Goal: Information Seeking & Learning: Learn about a topic

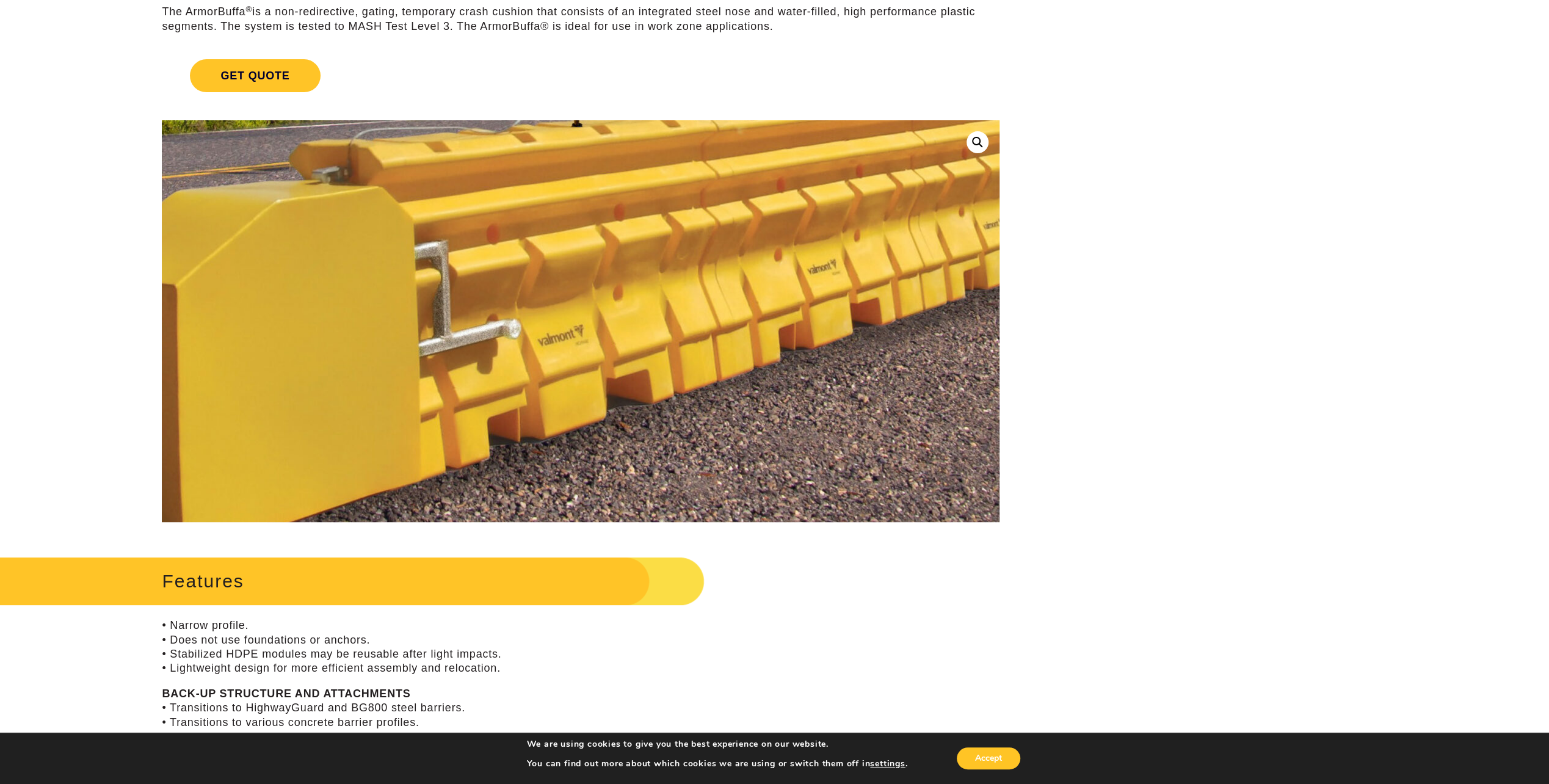
scroll to position [122, 0]
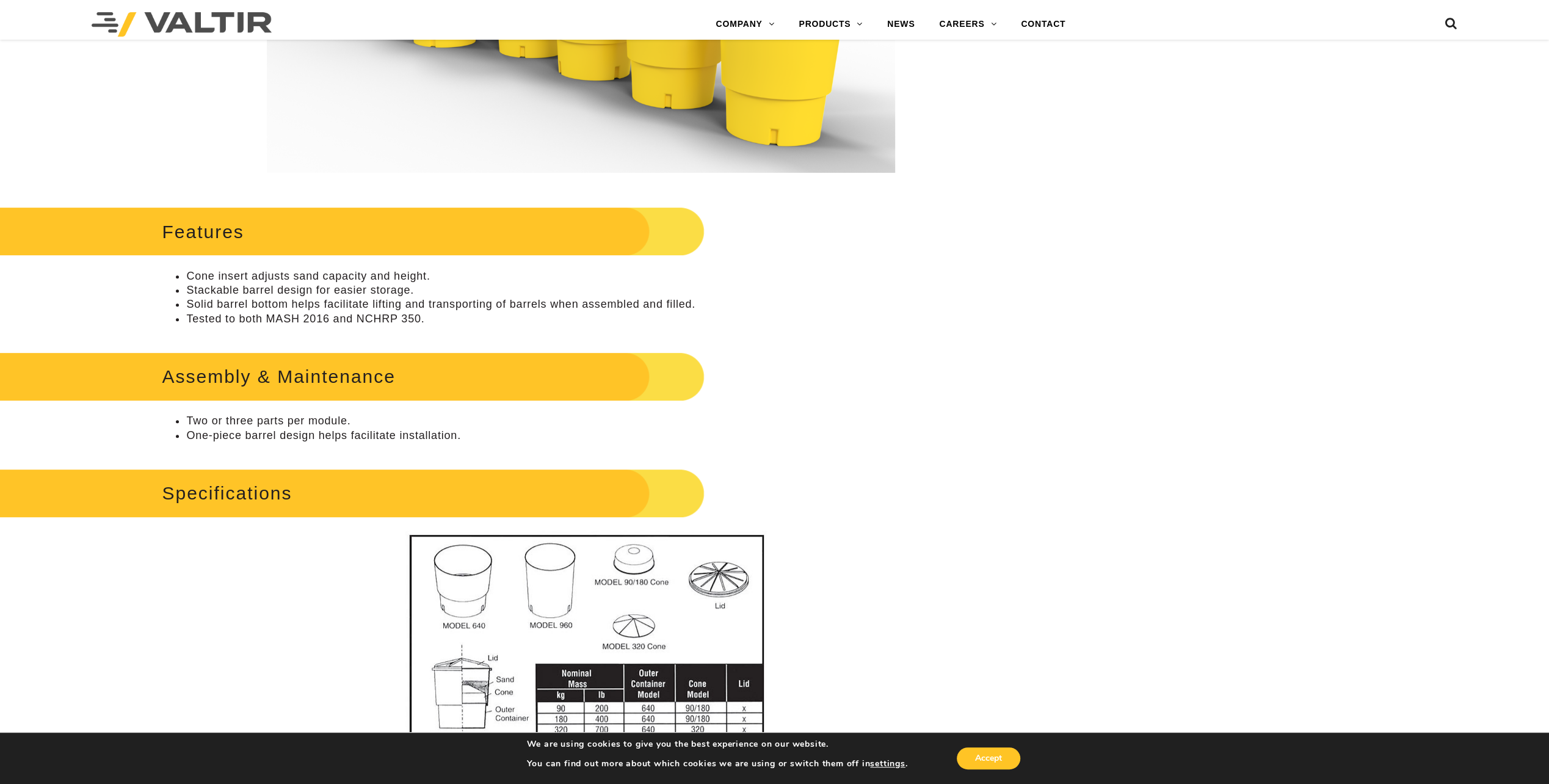
scroll to position [366, 0]
